Goal: Contribute content

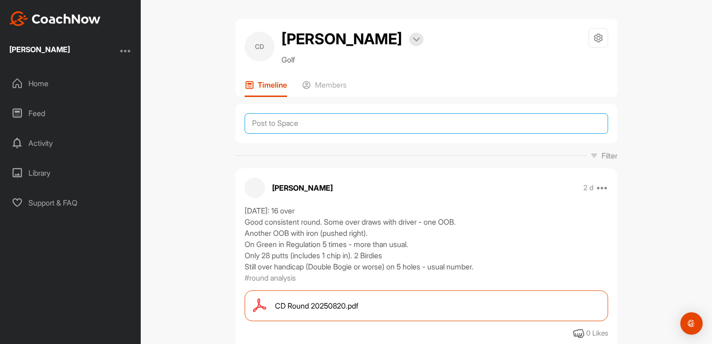
click at [299, 122] on textarea at bounding box center [426, 123] width 363 height 21
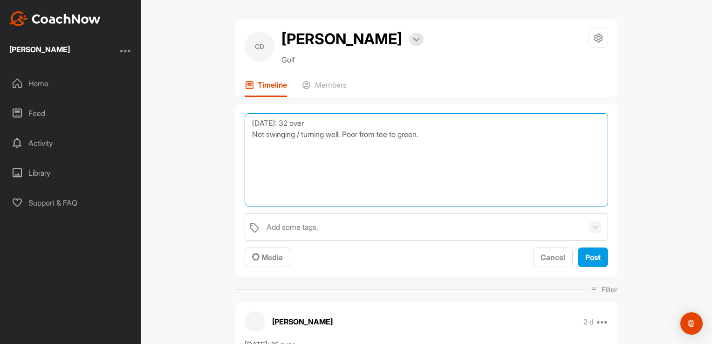
click at [252, 141] on textarea "[DATE]: 32 over Not swinging / turning well. Poor from tee to green." at bounding box center [426, 159] width 363 height 93
type textarea "[DATE]: 32 over Not swinging / turning well. Poor from tee to green. OOB three …"
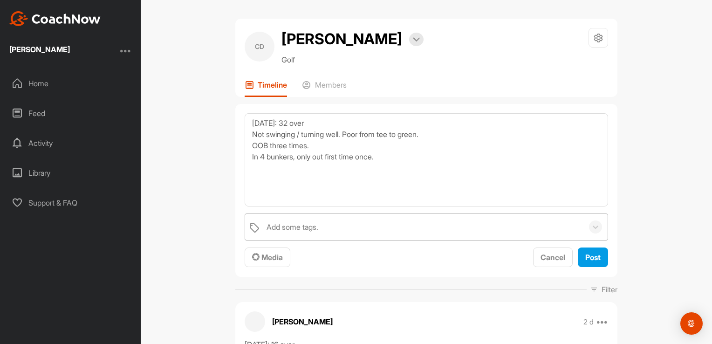
click at [267, 223] on div "Add some tags." at bounding box center [293, 226] width 52 height 11
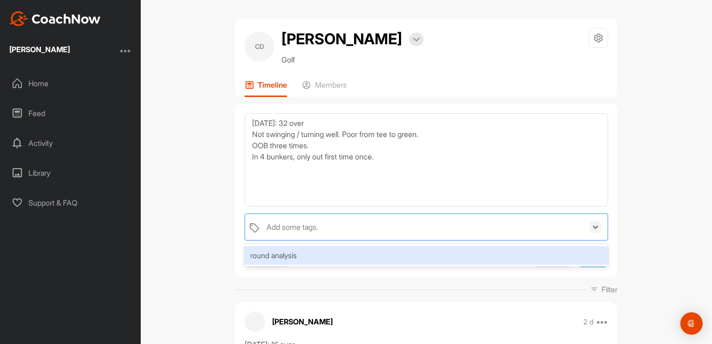
click at [276, 256] on div "round analysis" at bounding box center [426, 255] width 363 height 19
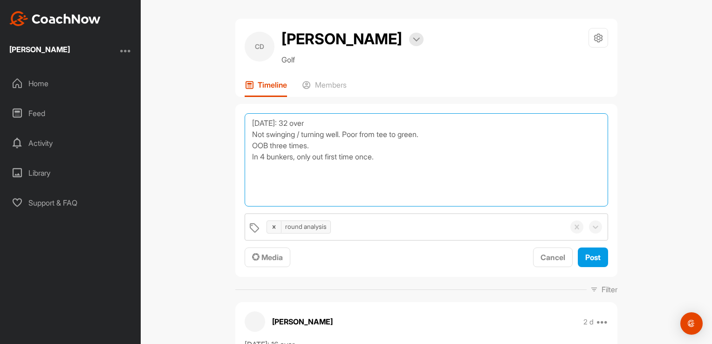
click at [305, 182] on textarea "[DATE]: 32 over Not swinging / turning well. Poor from tee to green. OOB three …" at bounding box center [426, 159] width 363 height 93
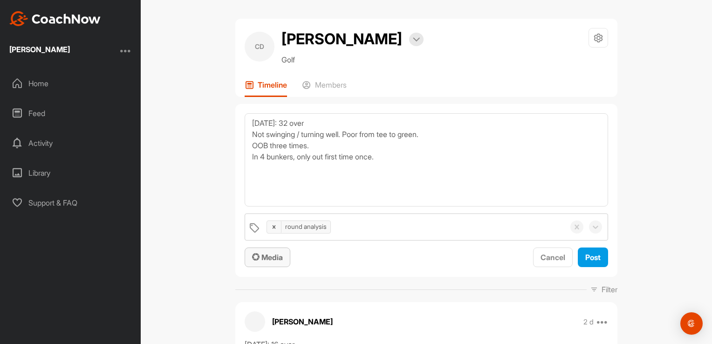
click at [272, 256] on span "Media" at bounding box center [267, 257] width 31 height 9
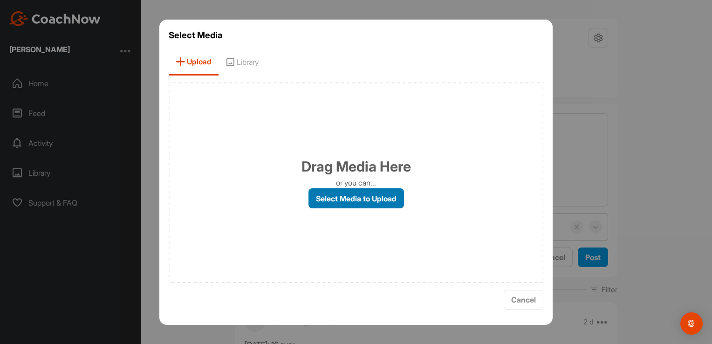
click at [337, 195] on label "Select Media to Upload" at bounding box center [356, 198] width 96 height 20
click at [0, 0] on input "Select Media to Upload" at bounding box center [0, 0] width 0 height 0
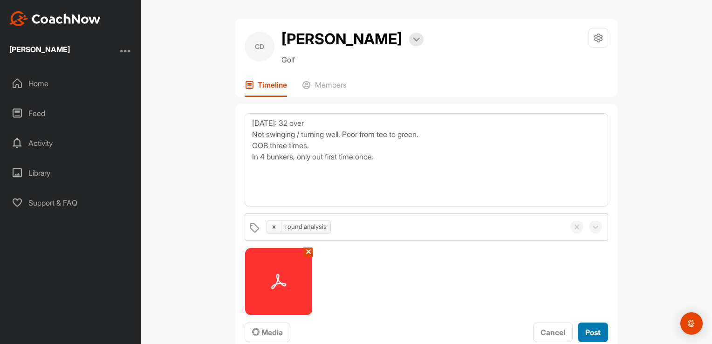
click at [588, 331] on span "Post" at bounding box center [592, 332] width 15 height 9
